Goal: Navigation & Orientation: Find specific page/section

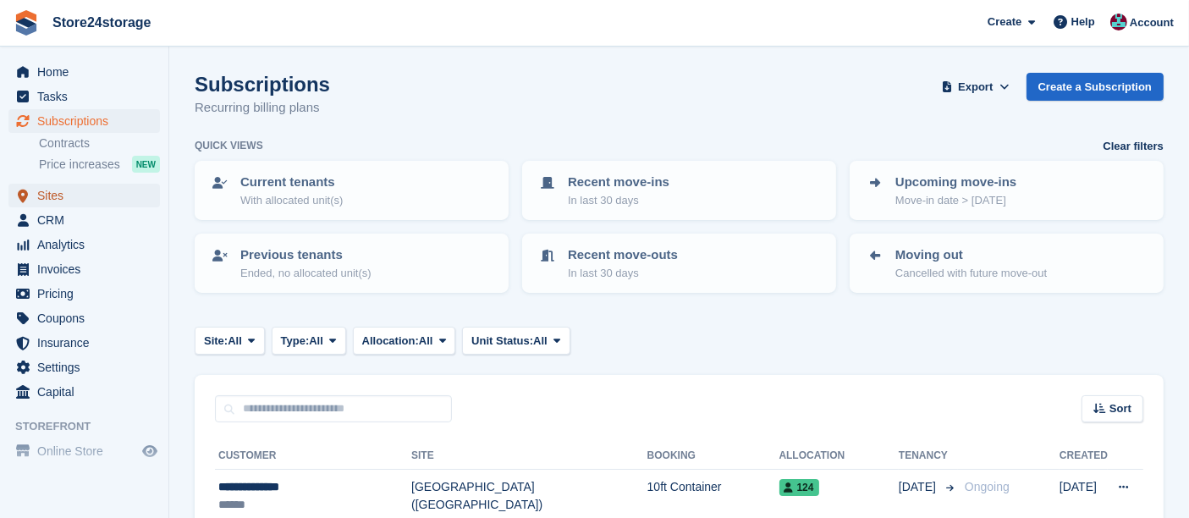
click at [49, 195] on span "Sites" at bounding box center [88, 196] width 102 height 24
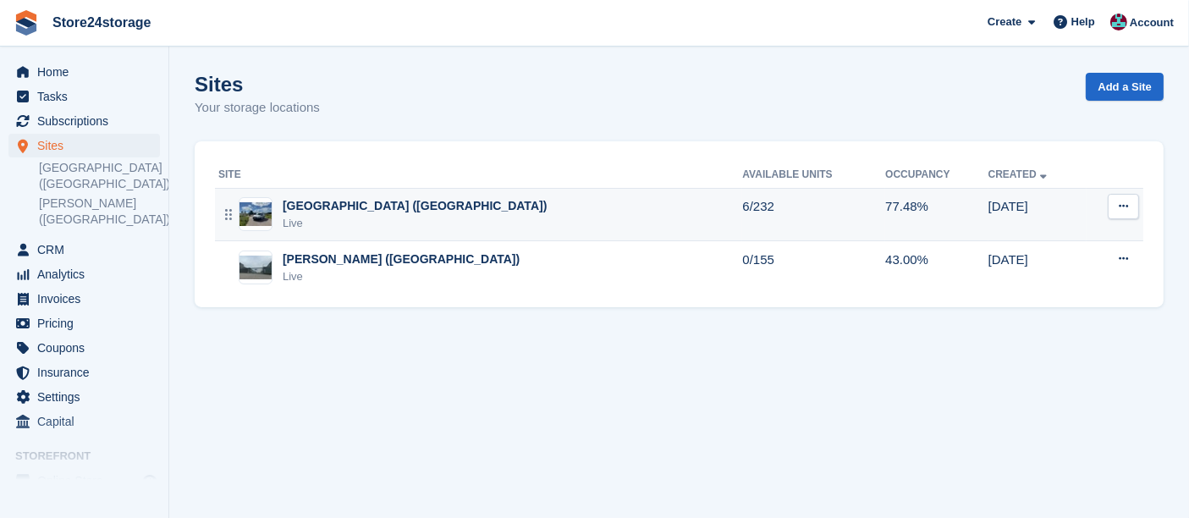
click at [343, 206] on div "[GEOGRAPHIC_DATA] ([GEOGRAPHIC_DATA])" at bounding box center [415, 206] width 264 height 18
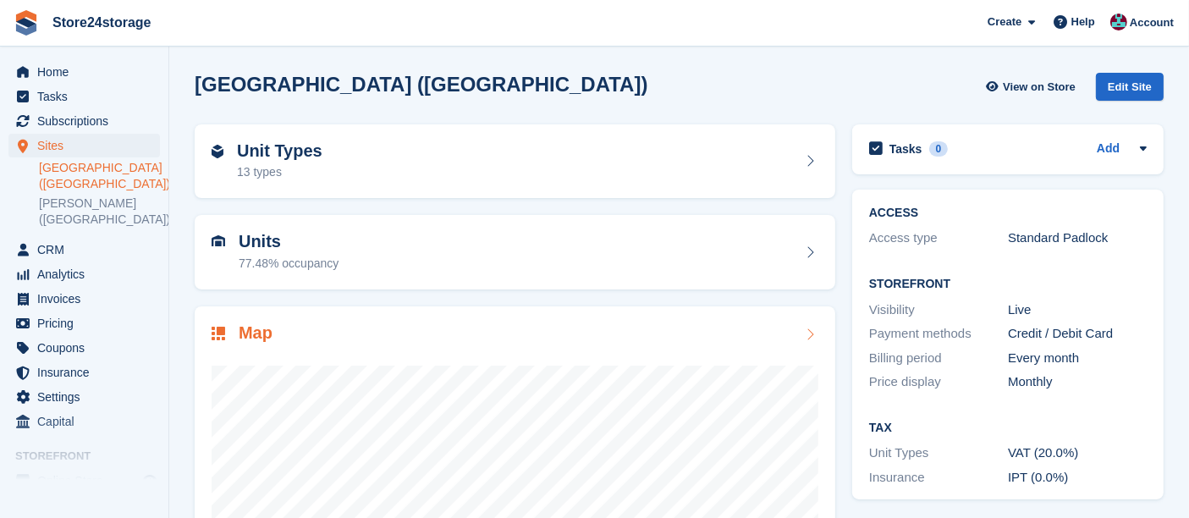
click at [313, 329] on div "Map" at bounding box center [515, 334] width 607 height 23
